Goal: Information Seeking & Learning: Understand process/instructions

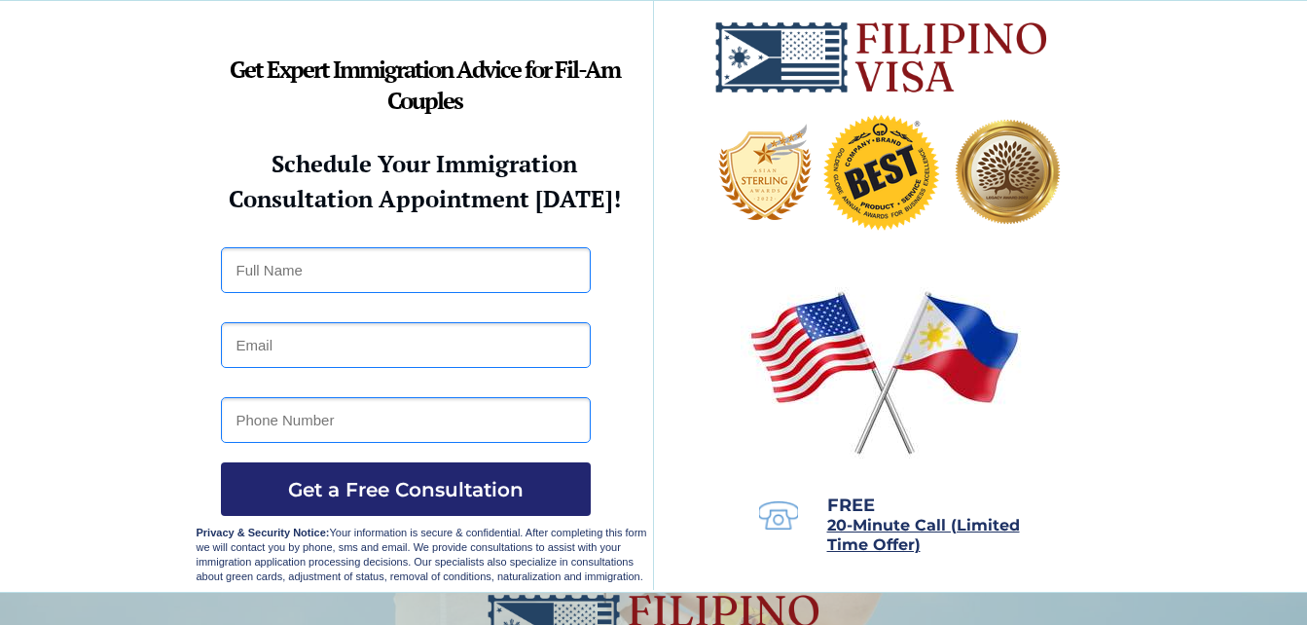
click at [1178, 166] on div at bounding box center [653, 296] width 1307 height 591
click at [1163, 166] on div at bounding box center [653, 296] width 1307 height 591
drag, startPoint x: 1145, startPoint y: 163, endPoint x: 38, endPoint y: 160, distance: 1107.5
click at [38, 160] on div at bounding box center [653, 296] width 1307 height 591
click at [41, 157] on div at bounding box center [653, 296] width 1307 height 591
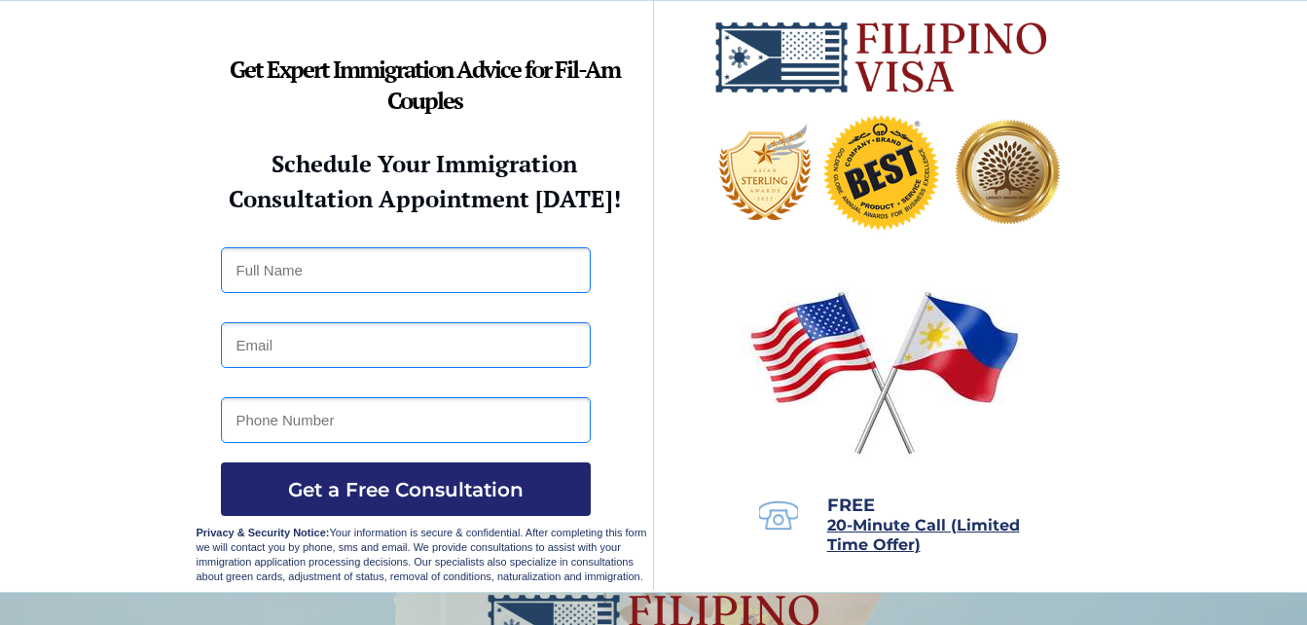
click at [35, 149] on div at bounding box center [653, 296] width 1307 height 591
